Goal: Information Seeking & Learning: Check status

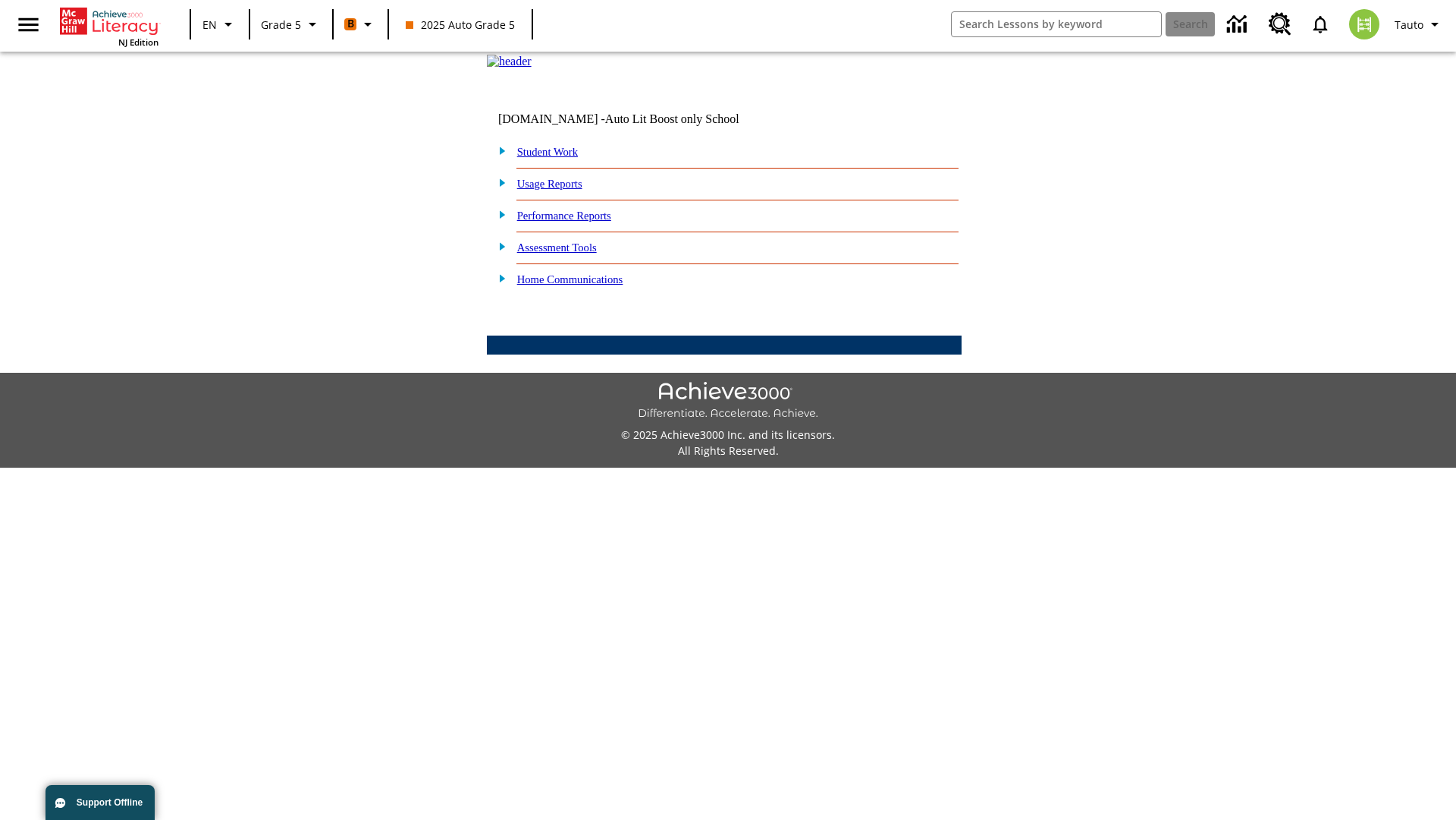
click at [580, 221] on link "Performance Reports" at bounding box center [564, 215] width 94 height 12
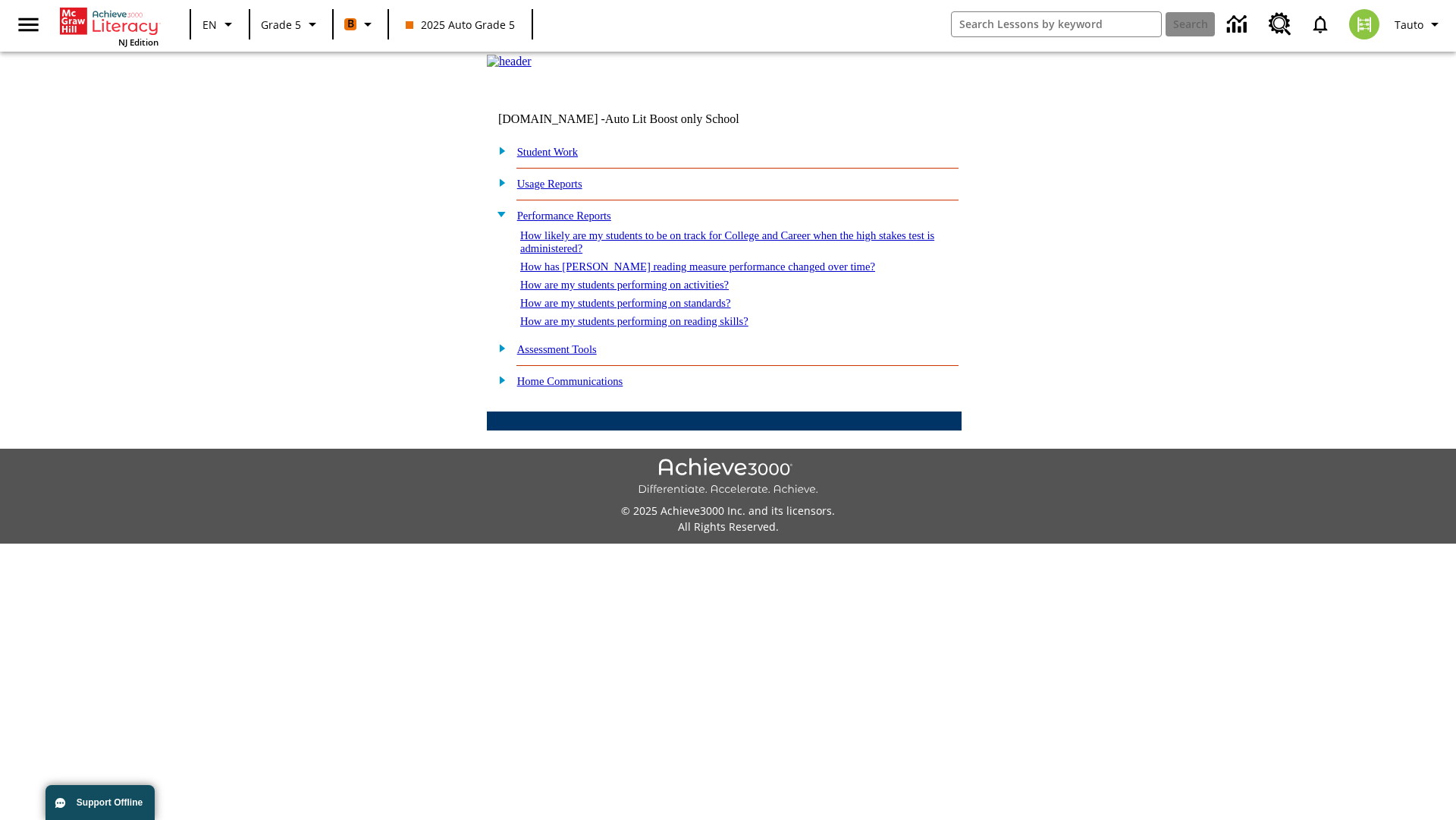
click at [642, 309] on link "How are my students performing on standards?" at bounding box center [626, 302] width 211 height 12
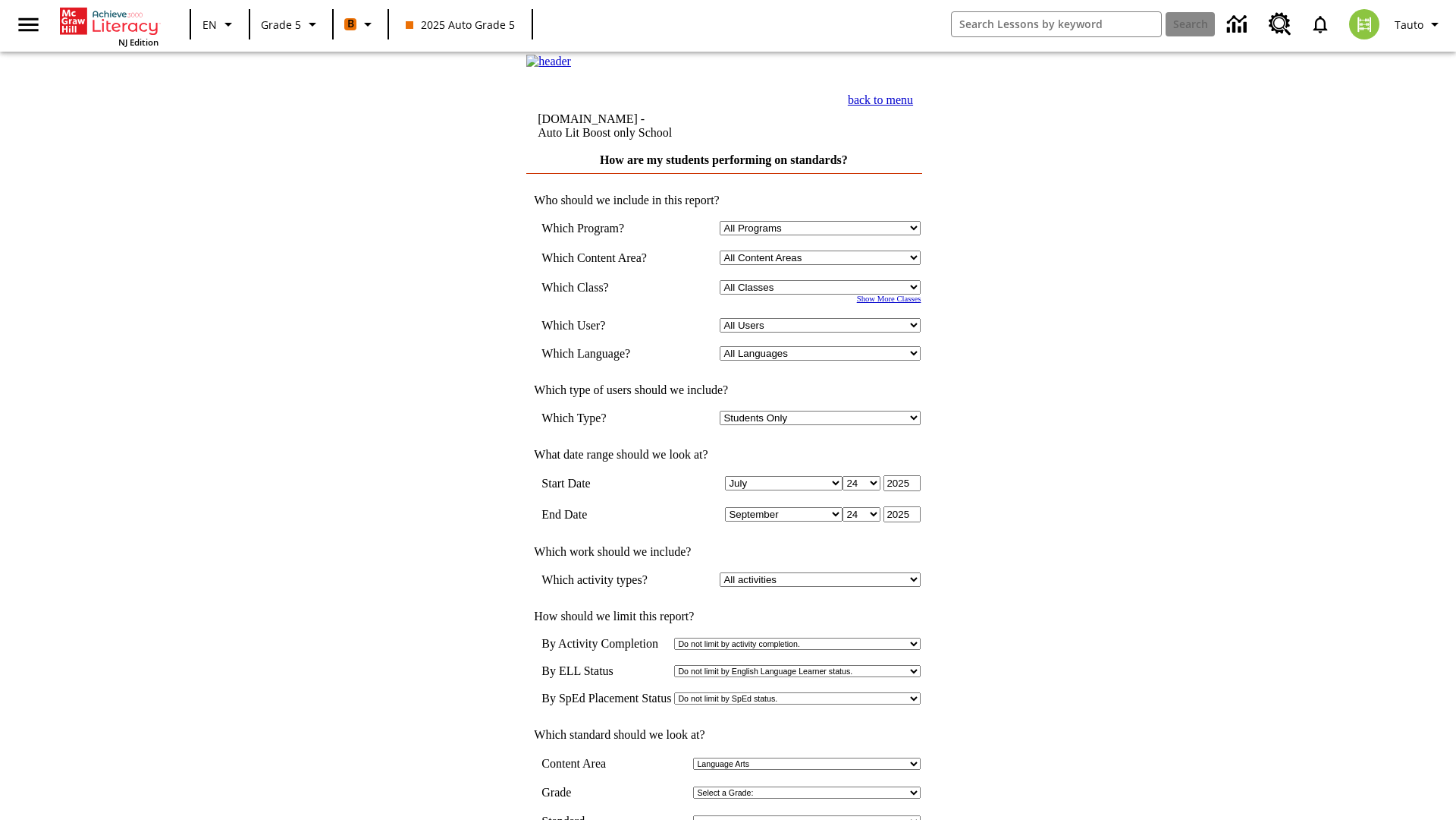
click at [824, 294] on select "Select a Class: All Classes 2025 Auto Grade 5 OL 2025 Auto Grade 6" at bounding box center [820, 287] width 201 height 15
select select "11133131"
click at [824, 333] on select "All Users Cat, Sautoen Cat, Sautoes Cat, Sautoss Donotlogin, Sautoen Twoschools…" at bounding box center [820, 325] width 201 height 15
select select "21437107"
